Goal: Book appointment/travel/reservation

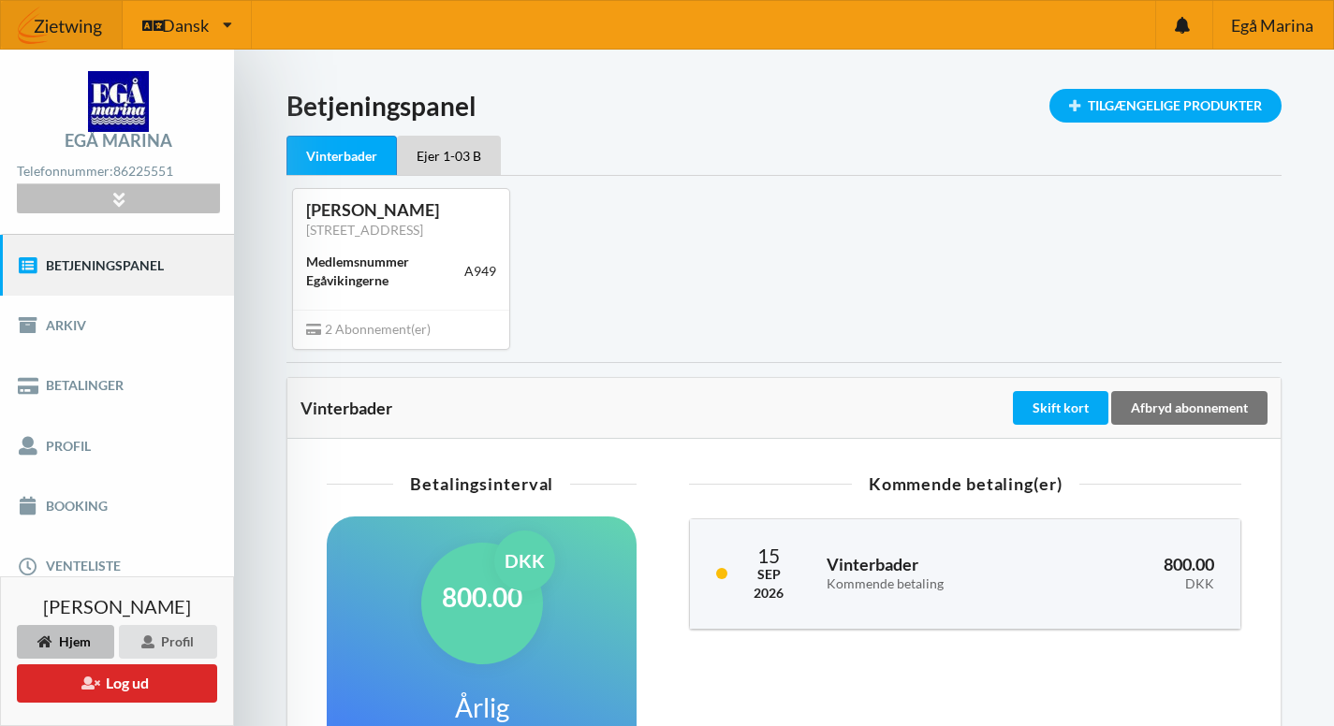
click at [145, 203] on div at bounding box center [118, 198] width 202 height 29
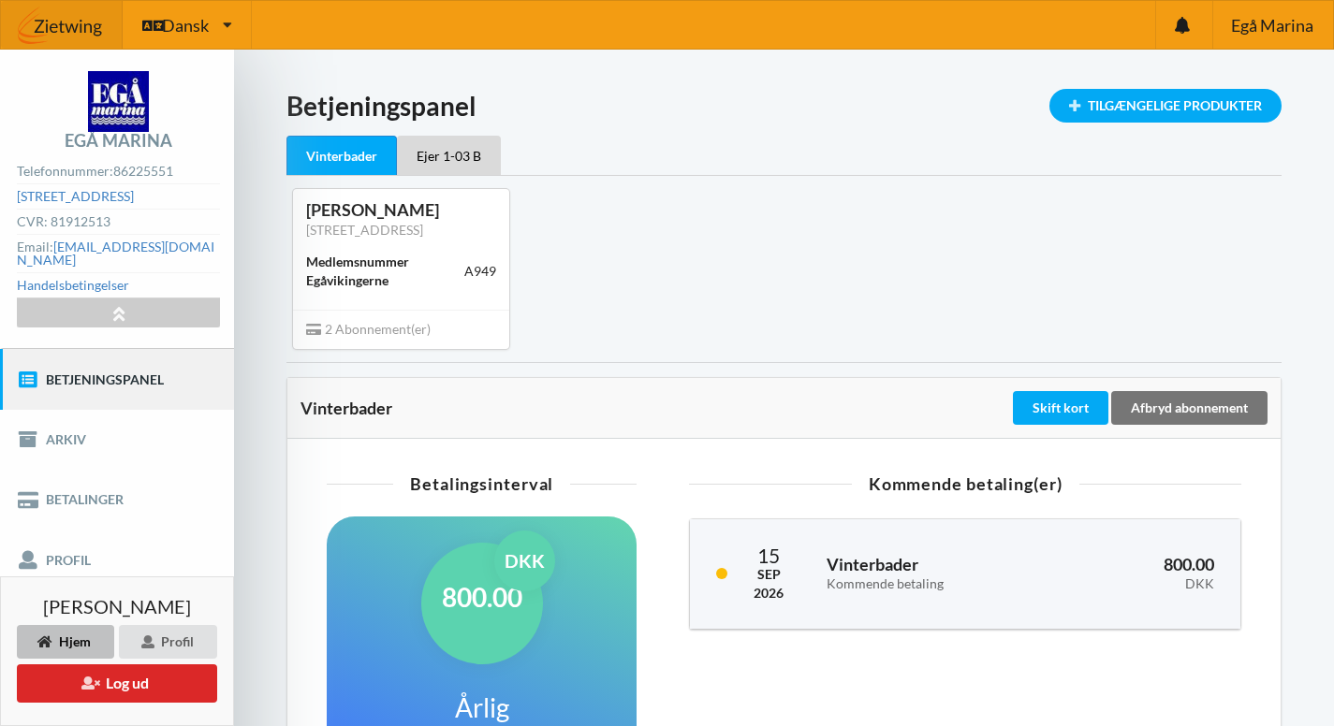
click at [151, 365] on link "Betjeningspanel" at bounding box center [117, 379] width 234 height 60
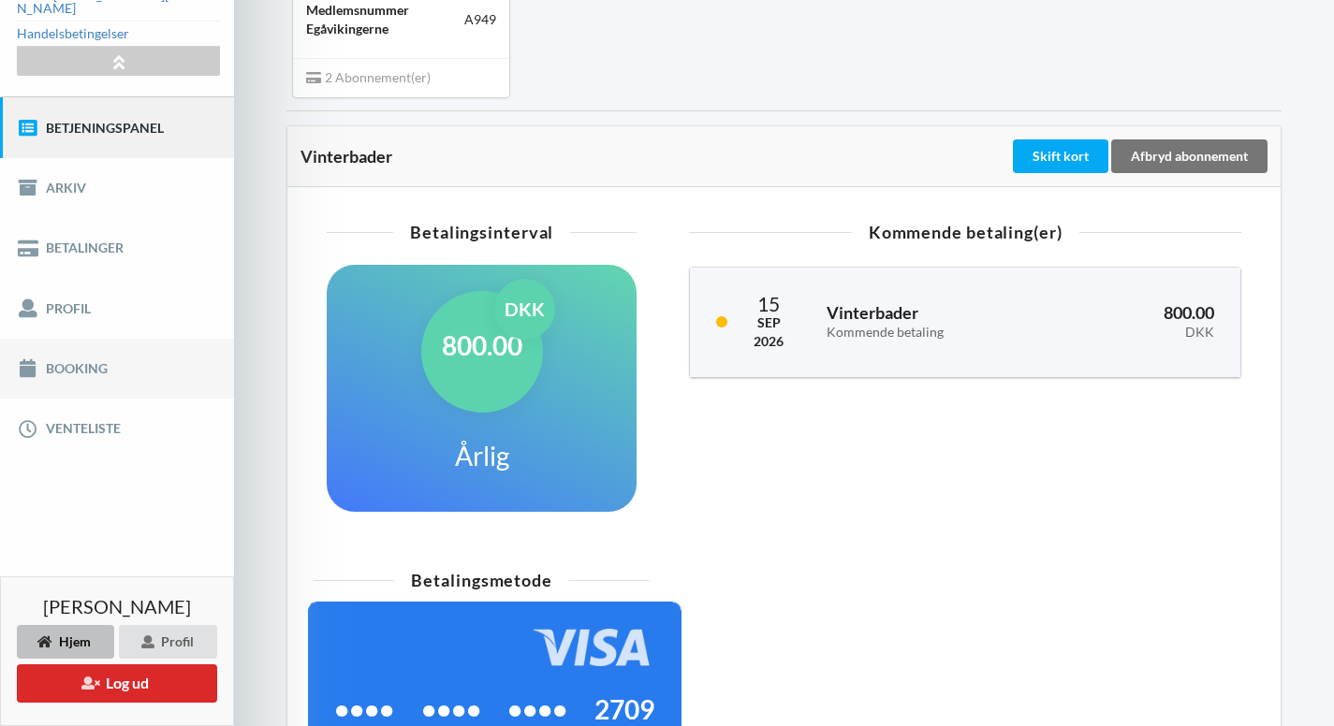
scroll to position [251, 0]
click at [107, 364] on link "Booking" at bounding box center [117, 370] width 234 height 60
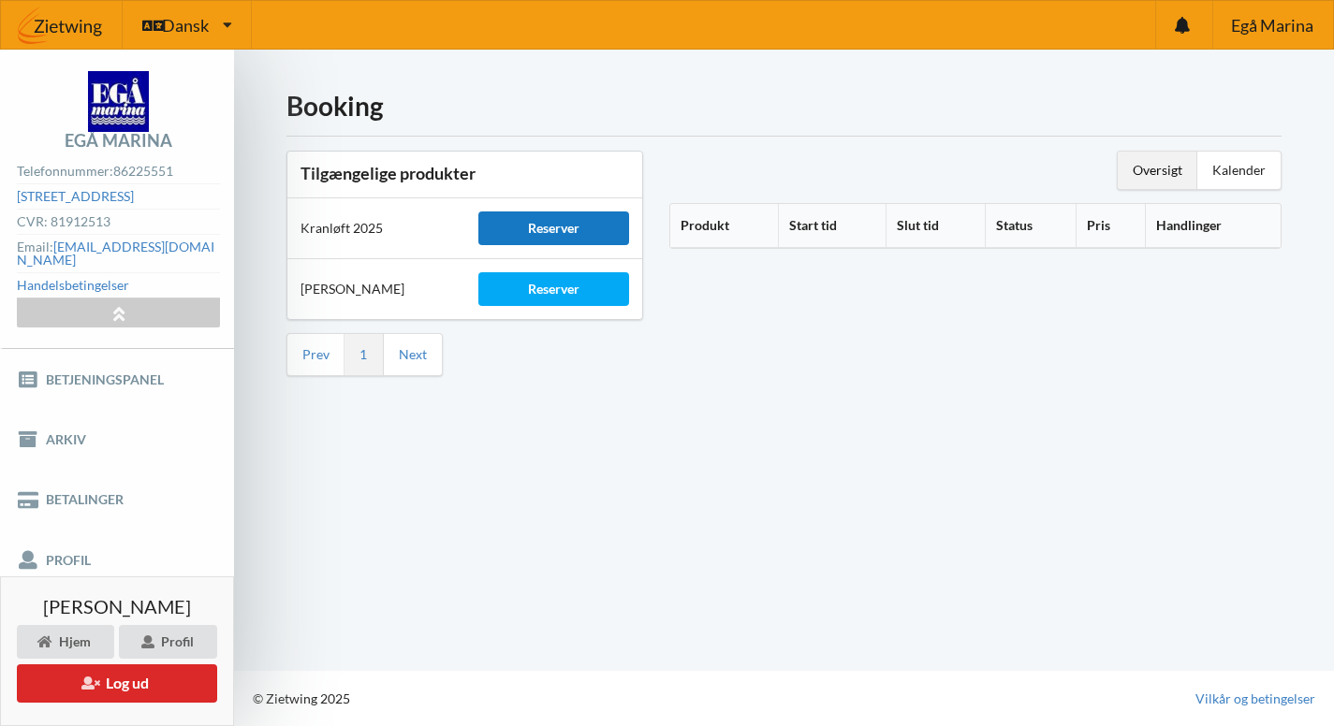
click at [556, 223] on div "Reserver" at bounding box center [554, 229] width 152 height 34
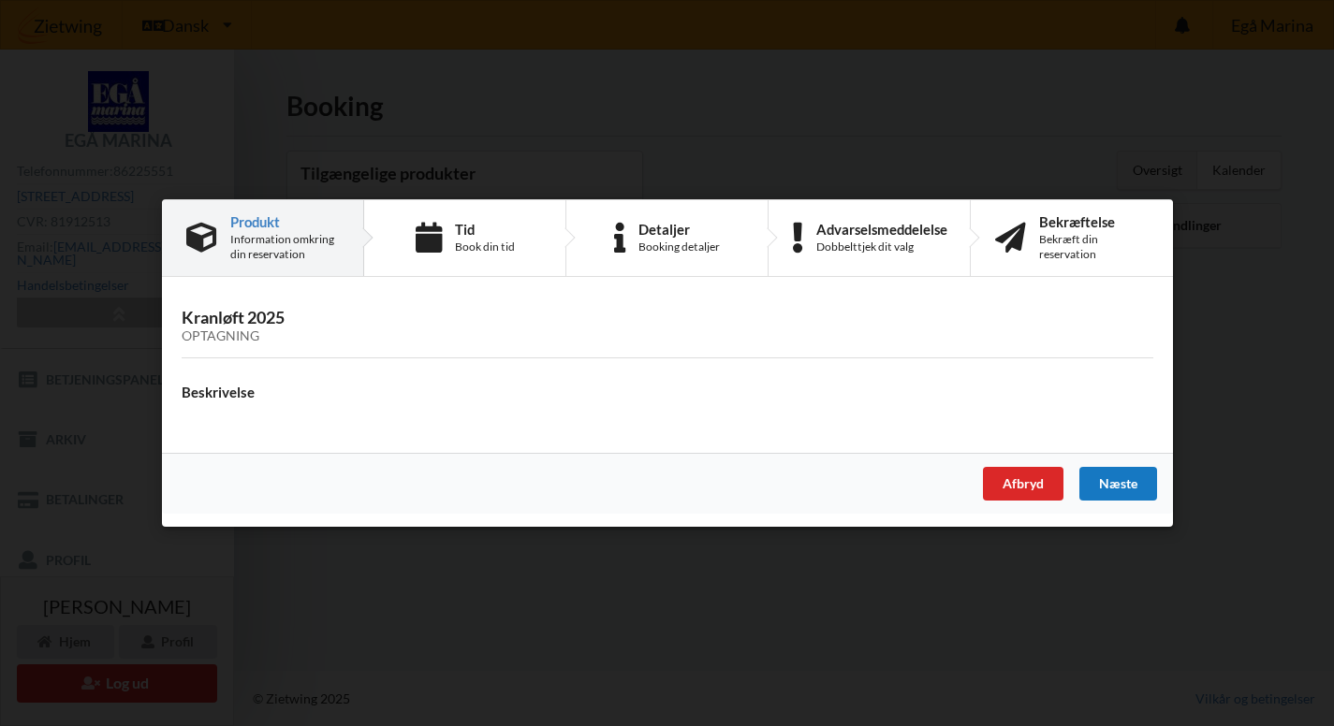
click at [1113, 486] on div "Næste" at bounding box center [1117, 484] width 78 height 34
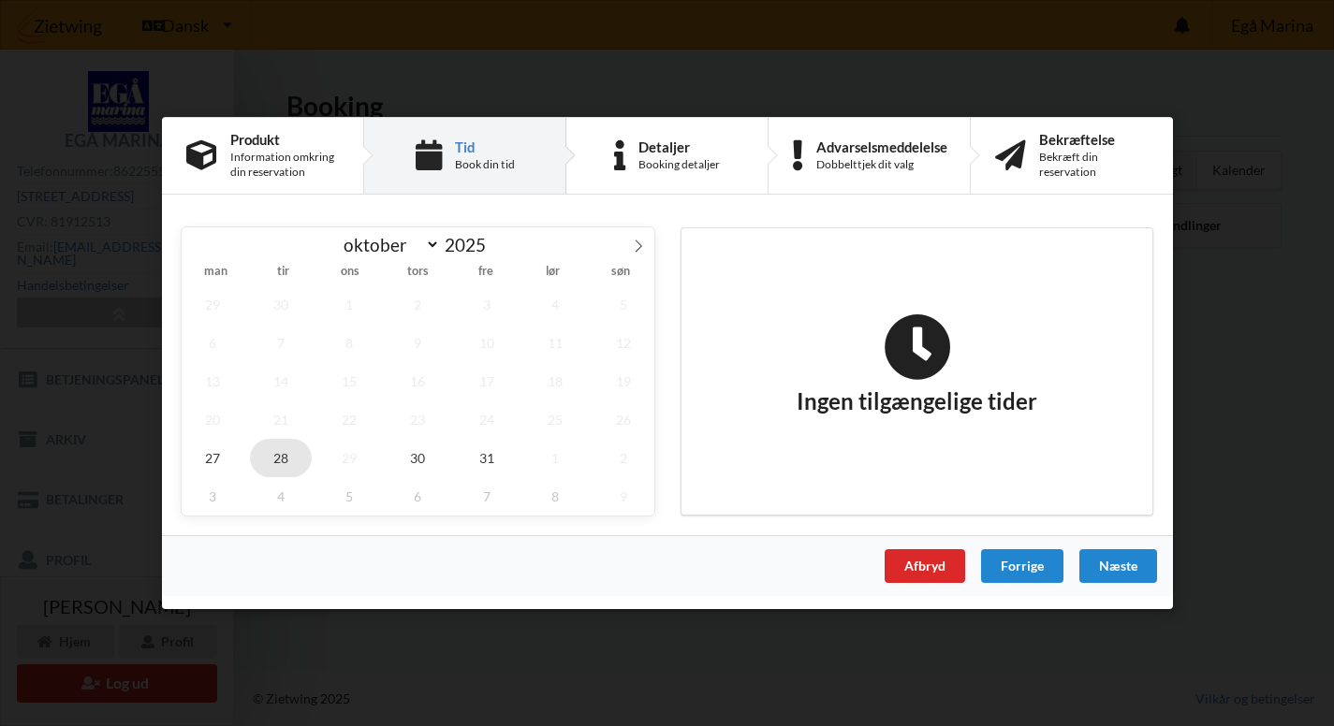
click at [285, 459] on span "28" at bounding box center [281, 458] width 62 height 38
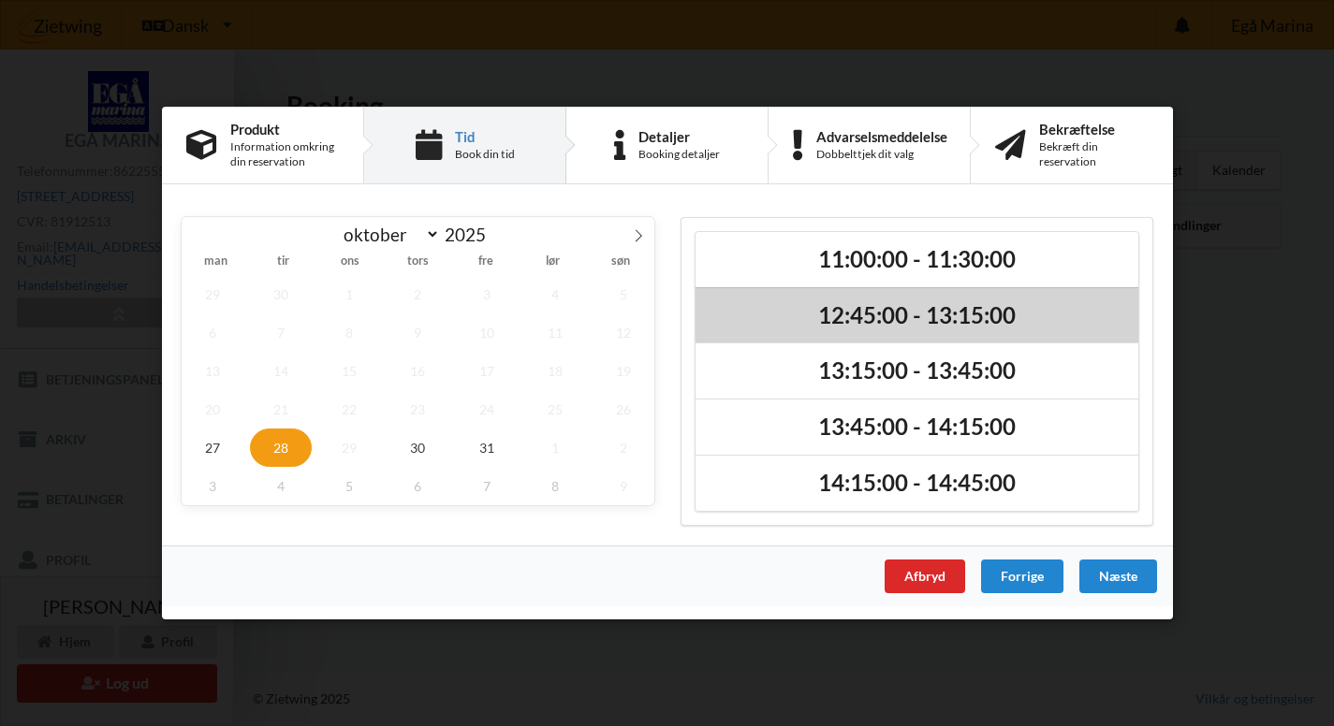
click at [950, 317] on h2 "12:45:00 - 13:15:00" at bounding box center [917, 315] width 417 height 29
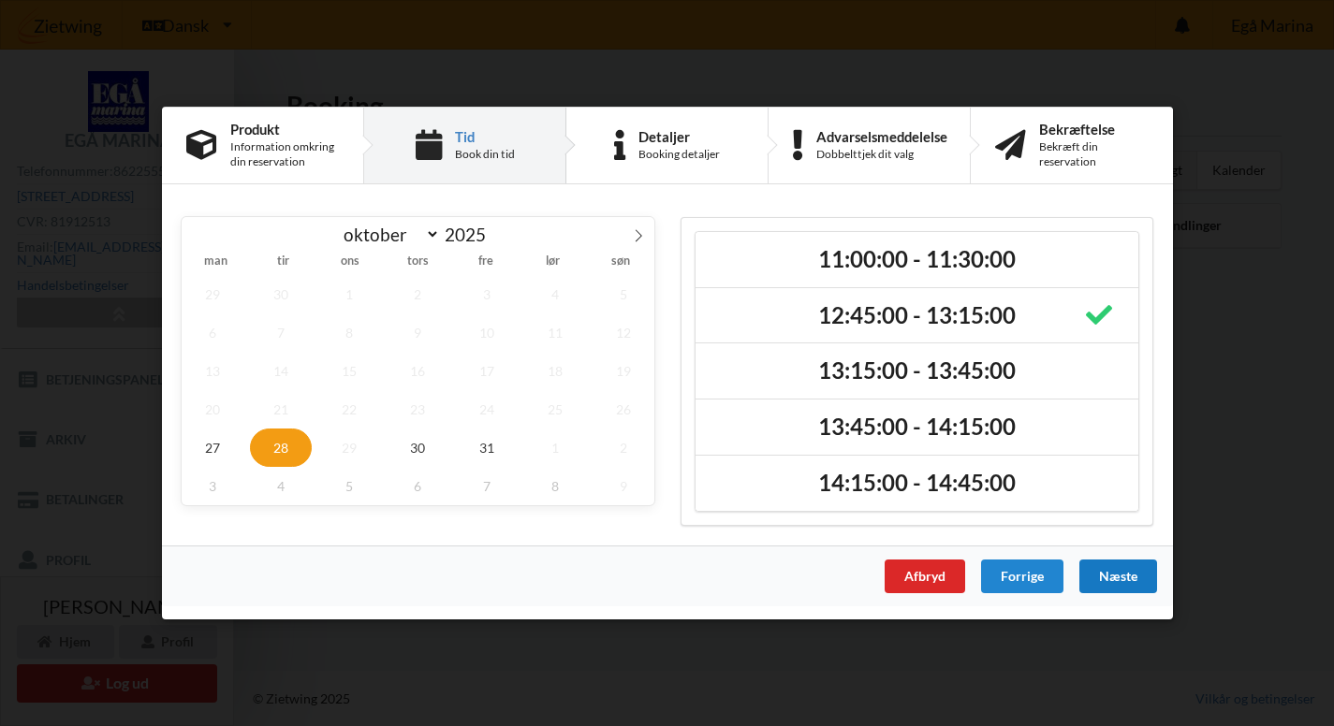
click at [1129, 573] on div "Næste" at bounding box center [1117, 577] width 78 height 34
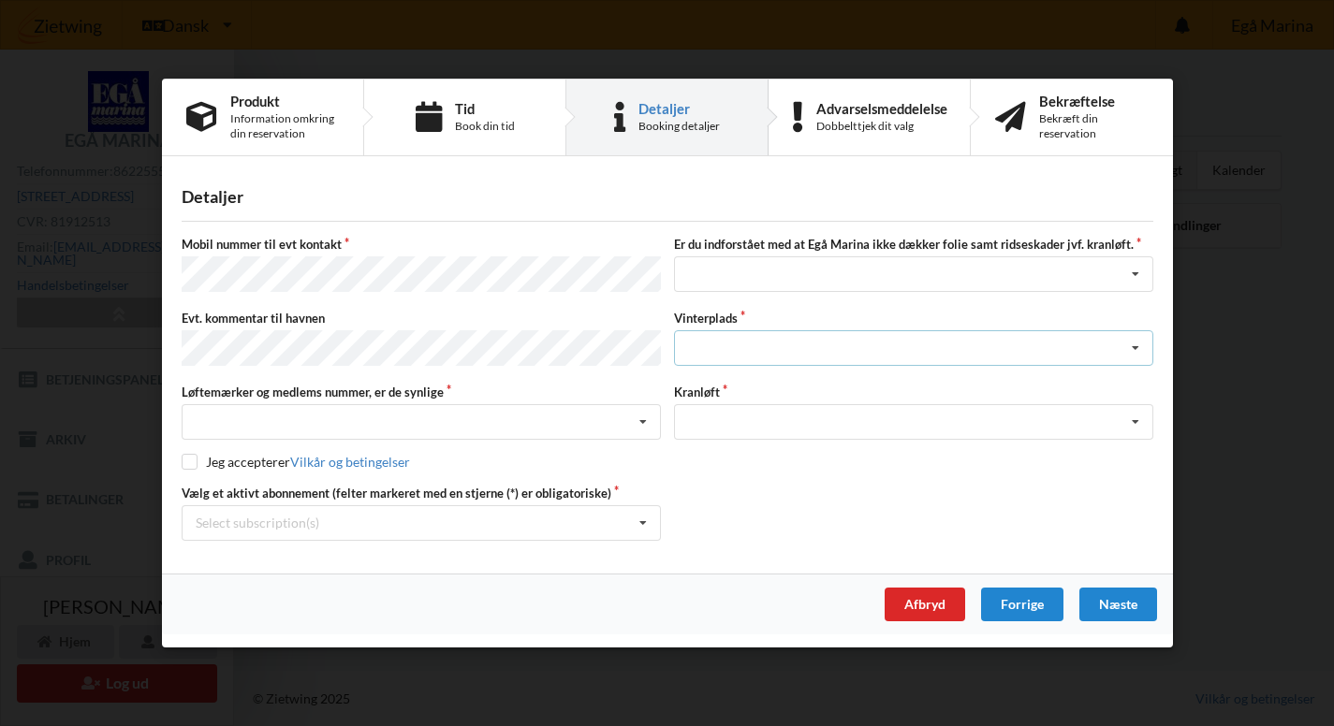
click at [717, 348] on div "Landplads nr. 1 Landplads nr. 2 Landplads nr.3 Landplads nr. 4 Landplads nr. 5 …" at bounding box center [913, 348] width 479 height 36
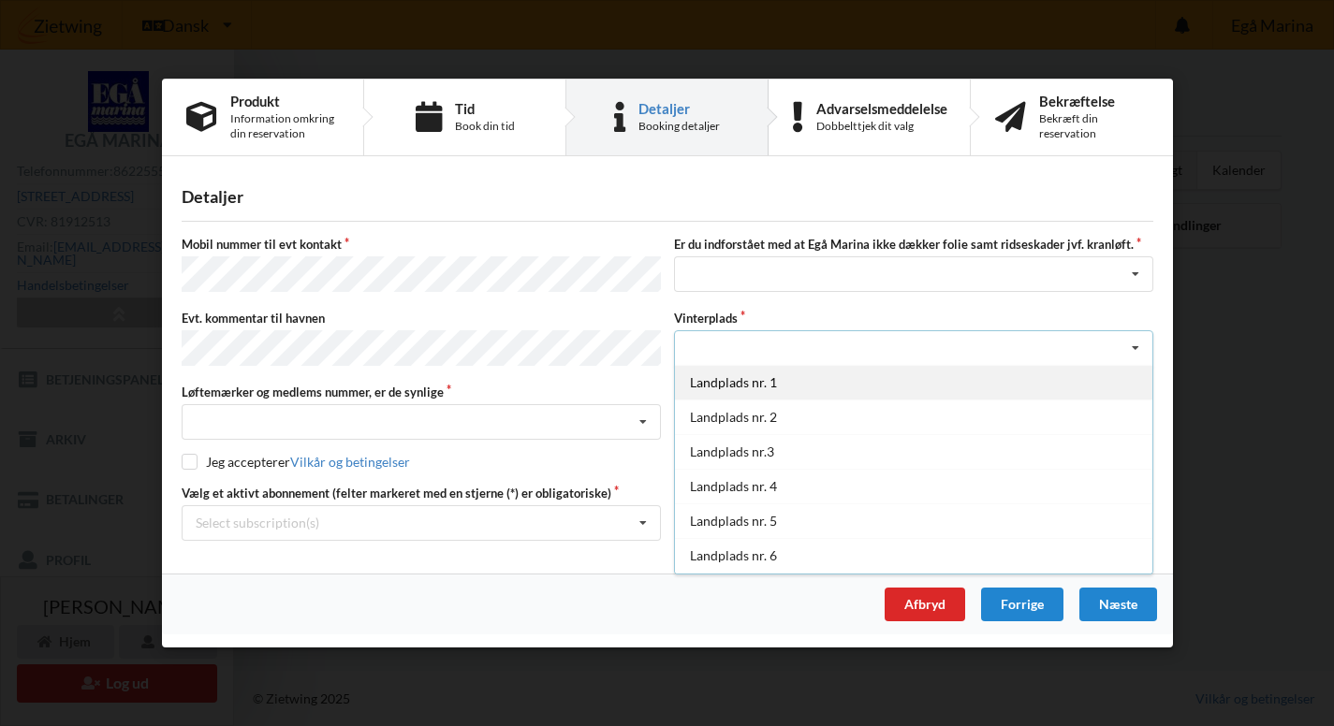
click at [810, 384] on div "Landplads nr. 1" at bounding box center [913, 382] width 477 height 35
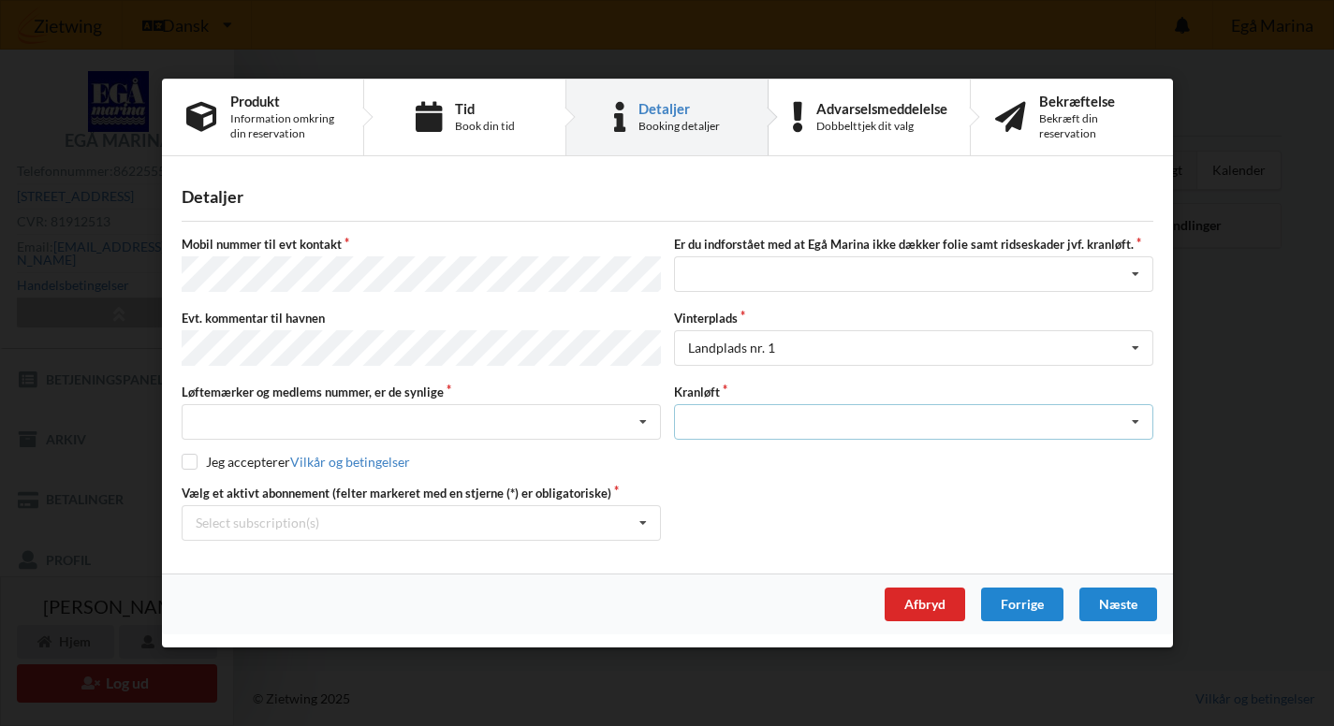
click at [815, 420] on div "Optagning" at bounding box center [913, 422] width 479 height 36
click at [772, 459] on div "Optagning" at bounding box center [913, 456] width 477 height 35
click at [781, 287] on div "Jeg har tæpper med og tager selv ansvaret for eventuelle folie samt ridseskader…" at bounding box center [913, 275] width 479 height 36
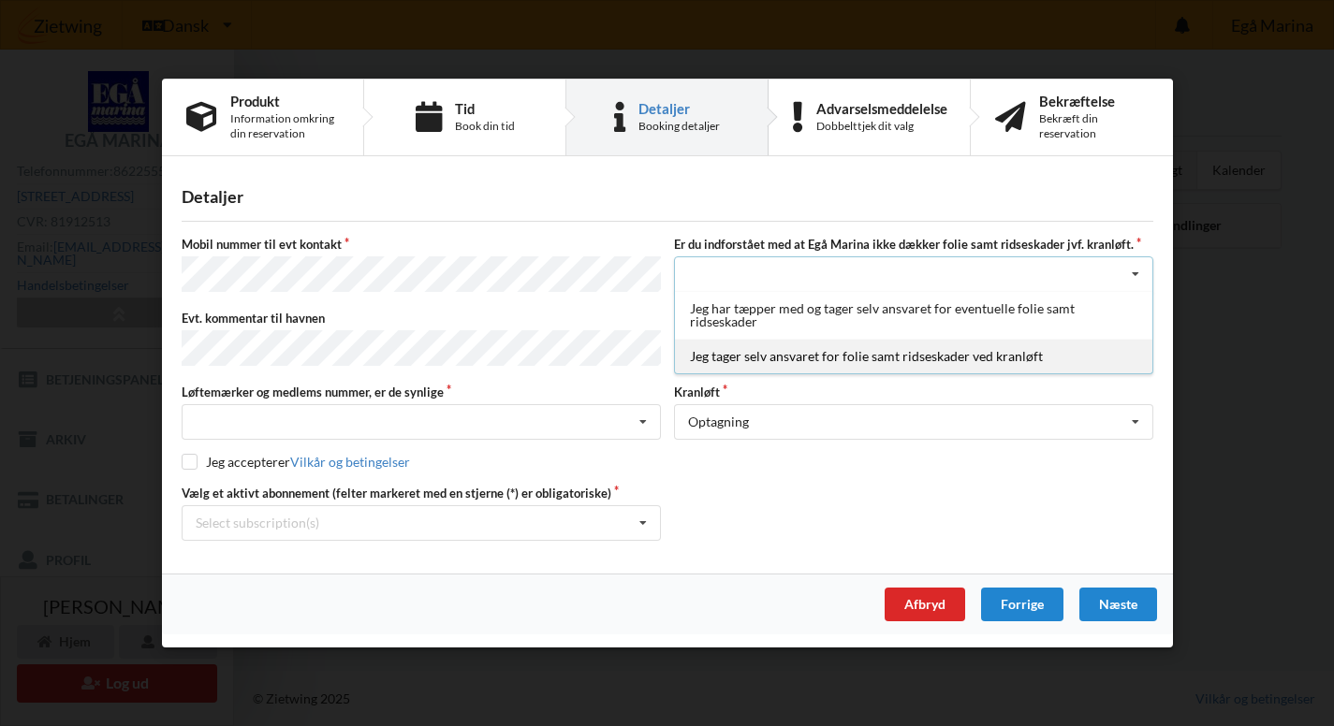
click at [778, 367] on div "Jeg tager selv ansvaret for folie samt ridseskader ved kranløft" at bounding box center [913, 357] width 477 height 35
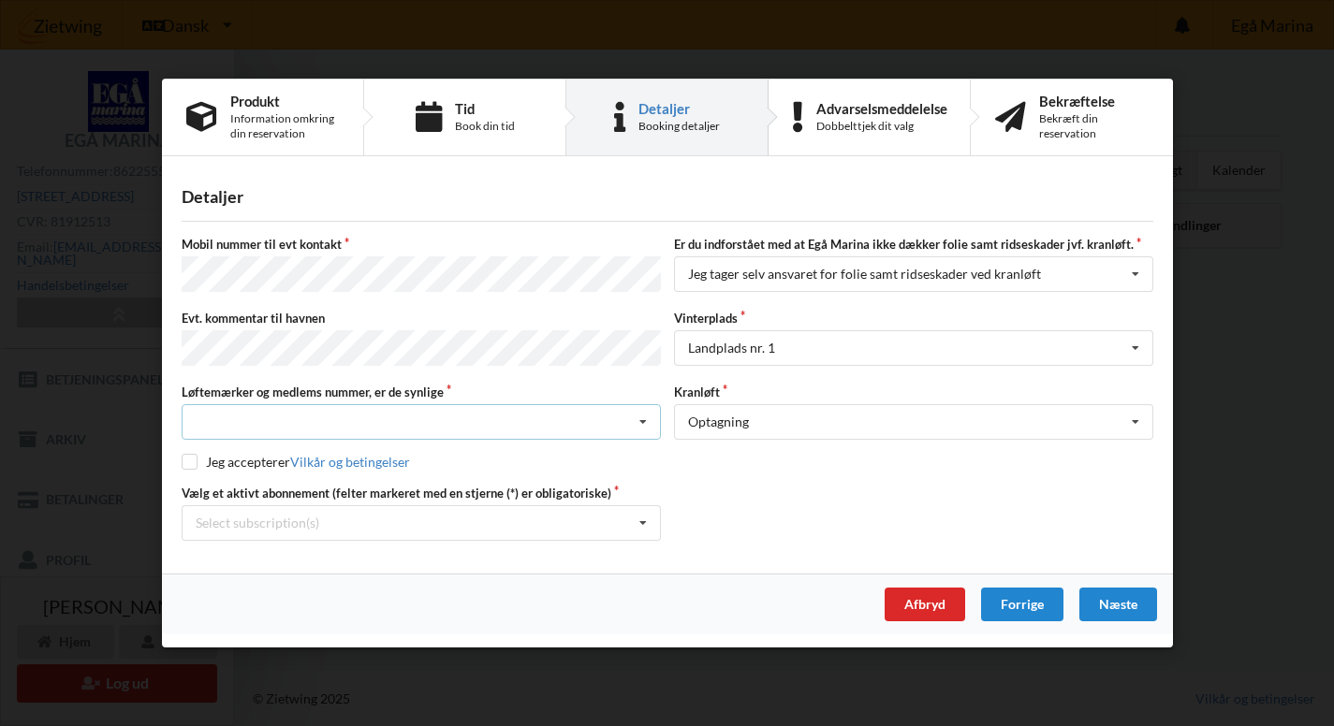
click at [456, 419] on div "Nej, jeg kontakter havnekontoret inden løftet Ja, mine mærker er synlige og int…" at bounding box center [421, 422] width 479 height 36
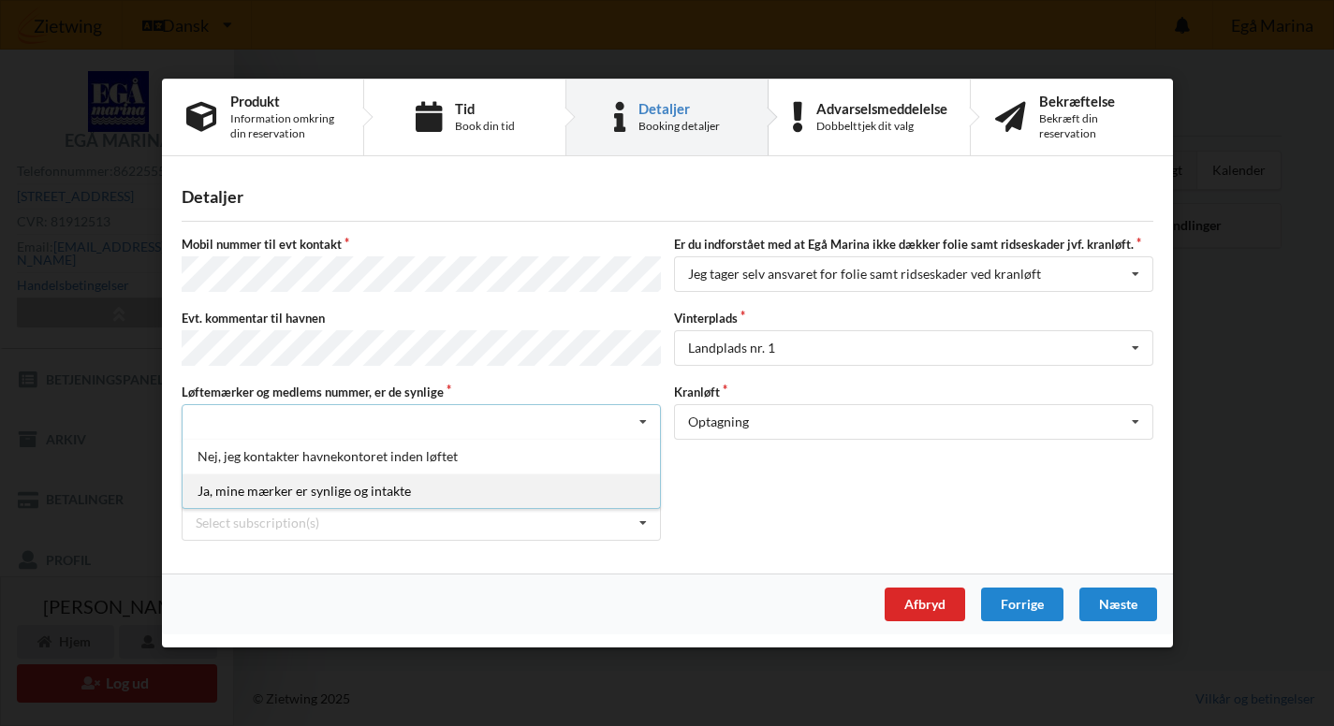
click at [387, 481] on div "Ja, mine mærker er synlige og intakte" at bounding box center [421, 491] width 477 height 35
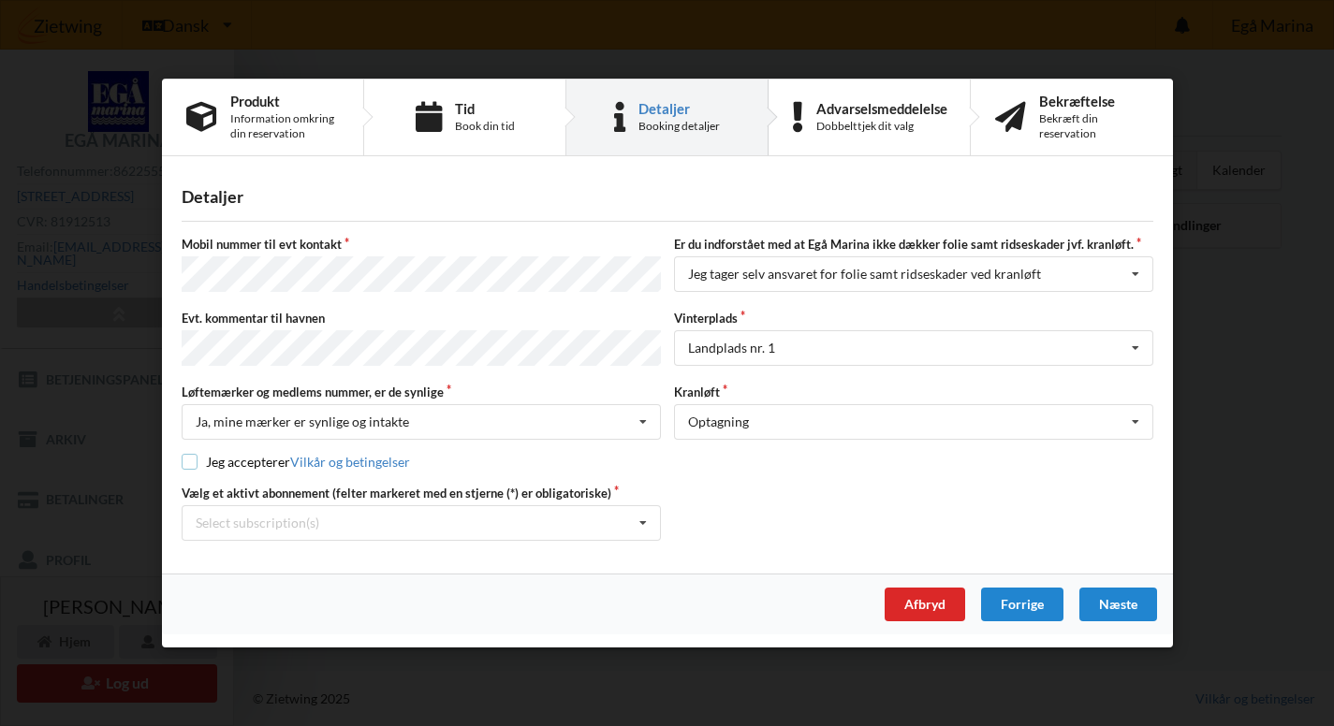
click at [192, 454] on input "checkbox" at bounding box center [190, 462] width 16 height 16
checkbox input "true"
click at [506, 526] on div "Select subscription(s) * Vinterbader * Ejer 1-03 B" at bounding box center [421, 524] width 479 height 36
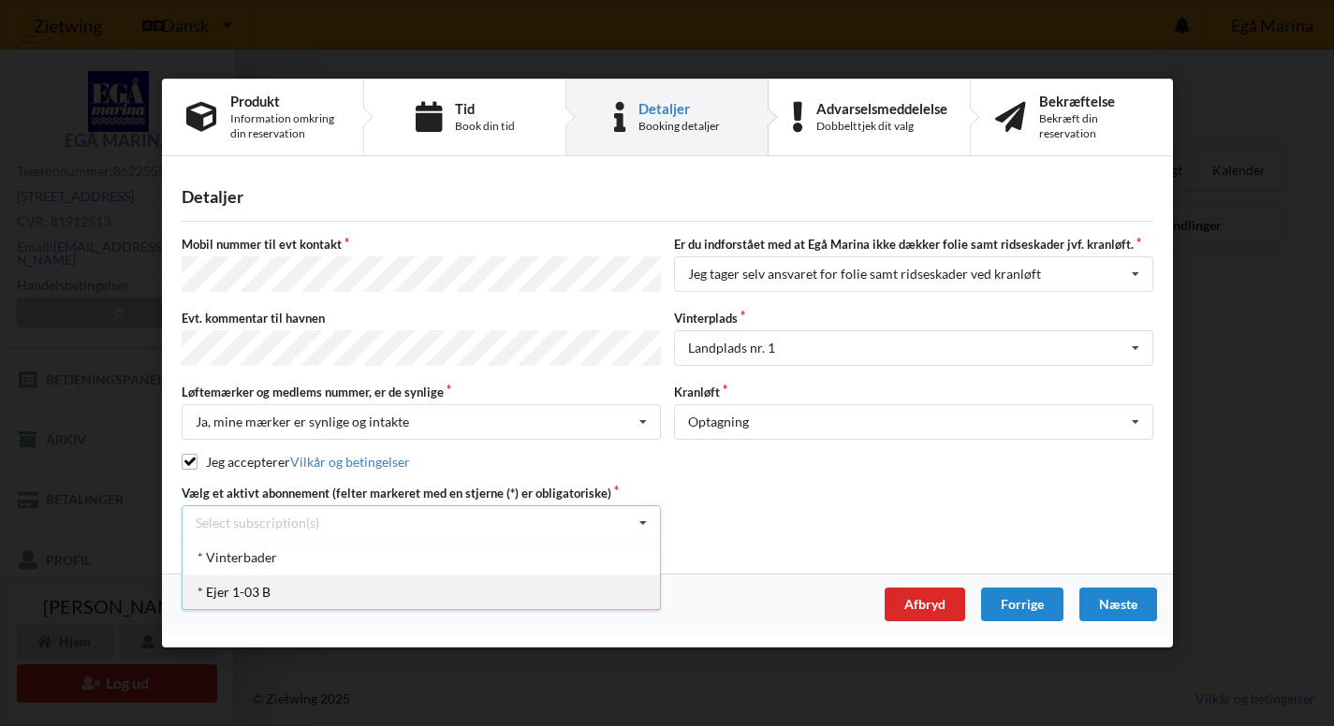
click at [360, 587] on div "* Ejer 1-03 B" at bounding box center [421, 592] width 477 height 35
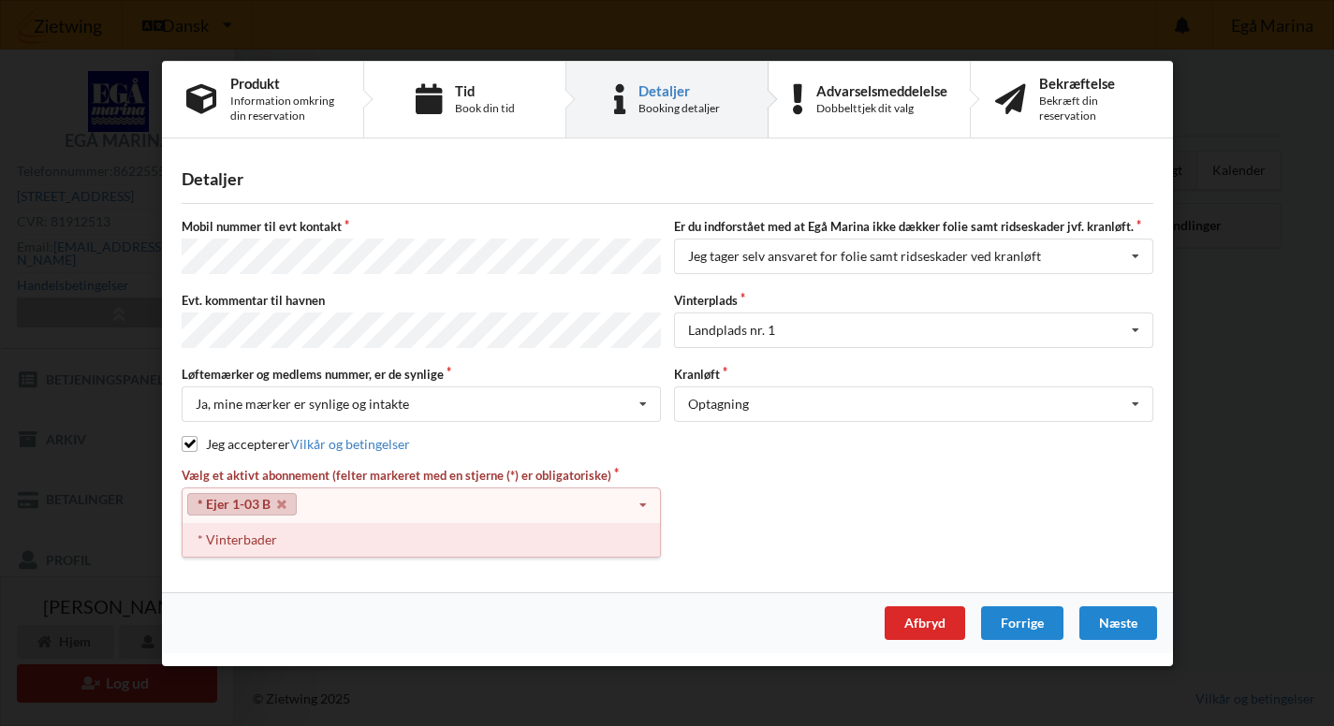
click at [378, 525] on div "* Vinterbader" at bounding box center [421, 538] width 477 height 35
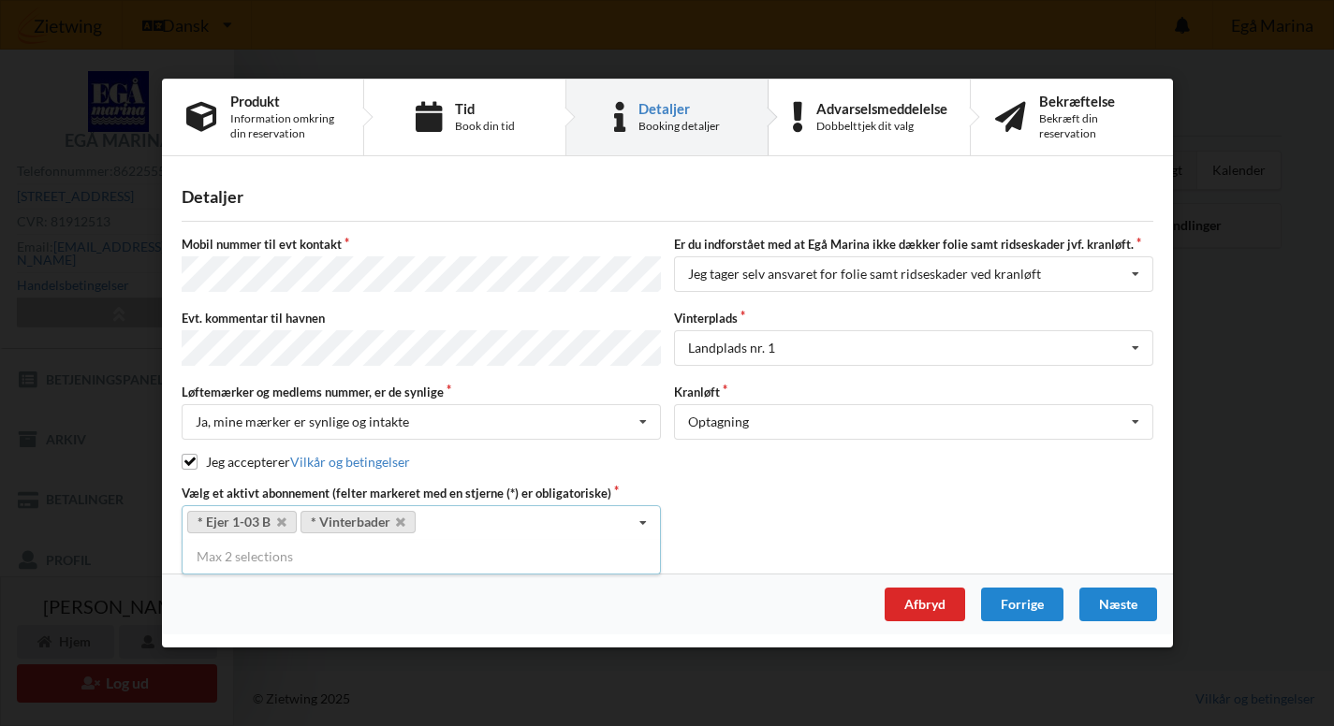
click at [777, 504] on div "Vælg et aktivt abonnement (felter markeret med en stjerne (*) er obligatoriske)…" at bounding box center [667, 513] width 985 height 56
click at [1130, 606] on div "Næste" at bounding box center [1117, 605] width 78 height 34
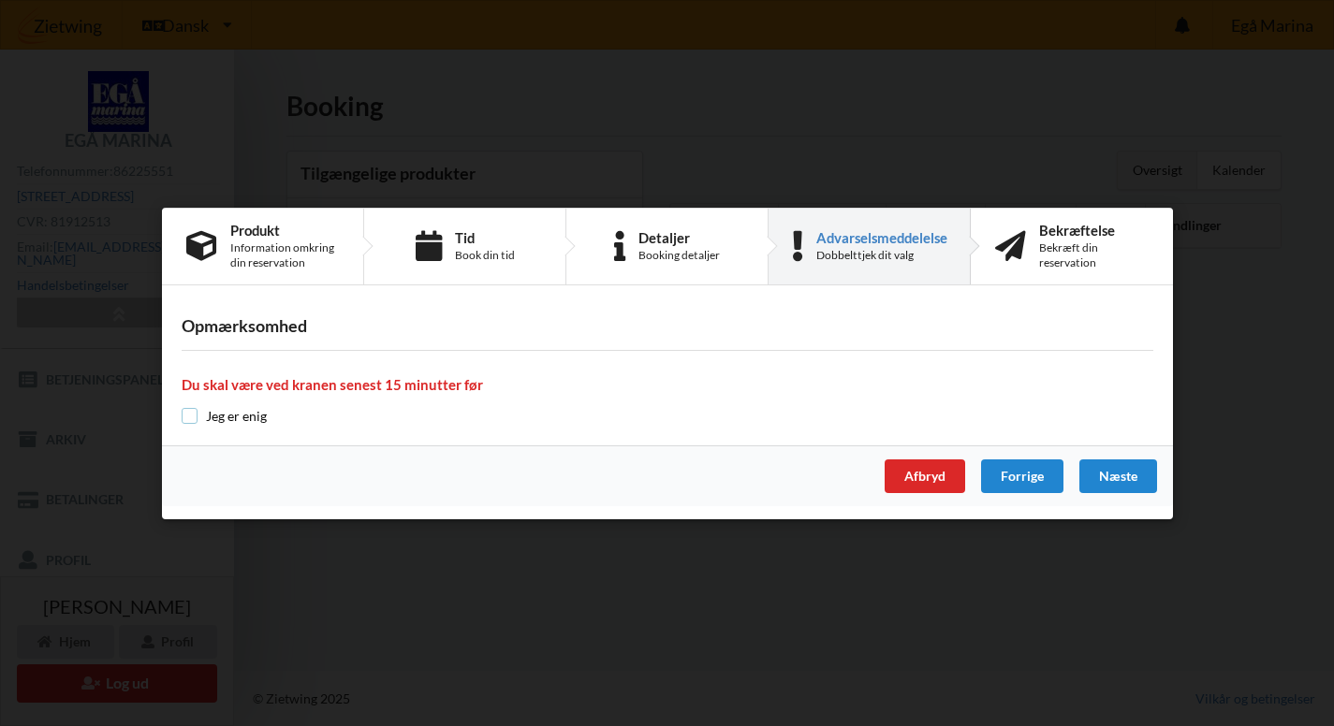
click at [193, 418] on input "checkbox" at bounding box center [190, 416] width 16 height 16
checkbox input "true"
click at [1115, 483] on div "Næste" at bounding box center [1117, 477] width 78 height 34
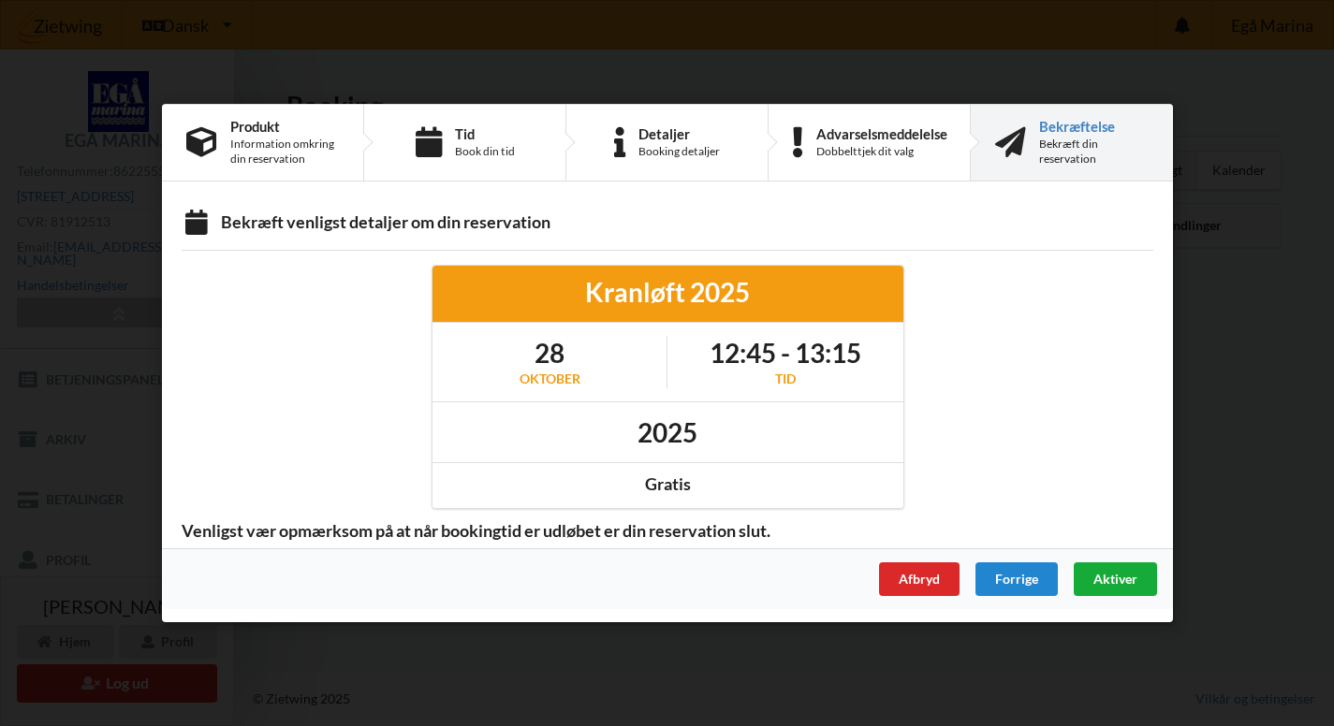
click at [1106, 578] on span "Aktiver" at bounding box center [1114, 579] width 44 height 16
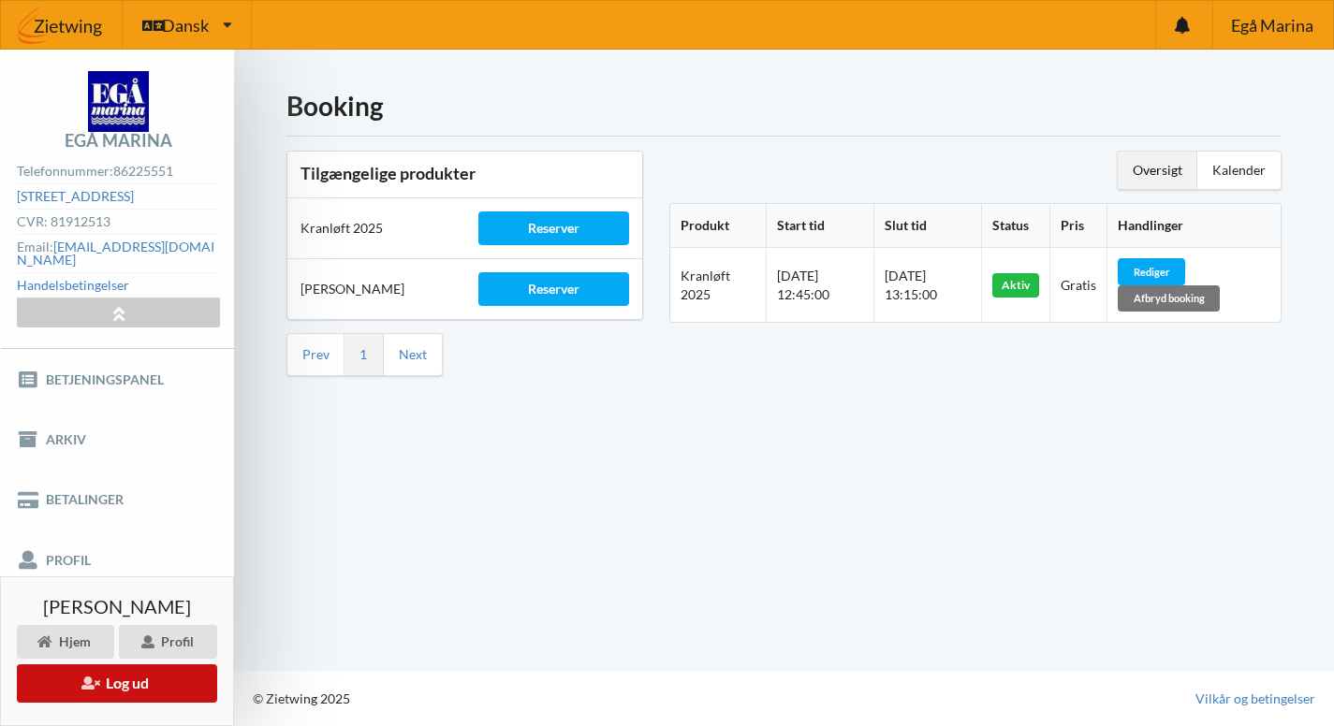
click at [165, 689] on button "Log ud" at bounding box center [117, 684] width 200 height 38
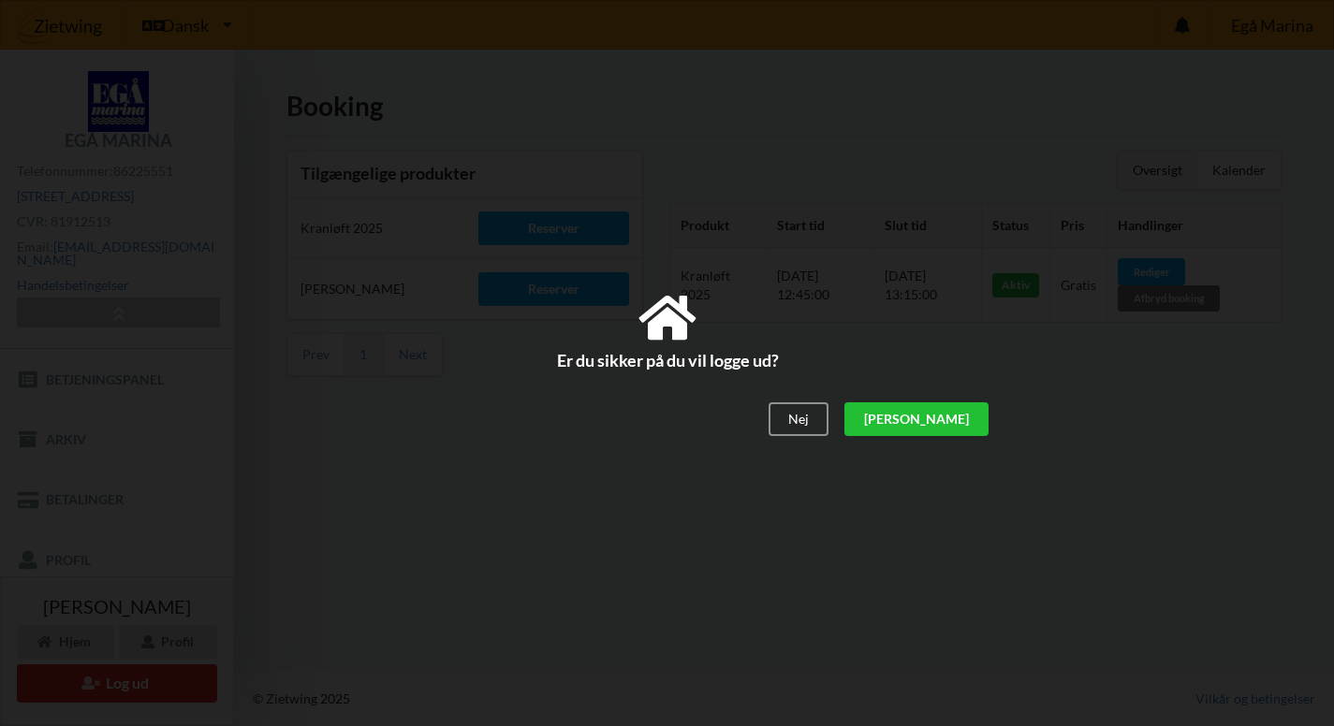
click at [955, 427] on div "[PERSON_NAME]" at bounding box center [915, 420] width 144 height 34
